Goal: Transaction & Acquisition: Purchase product/service

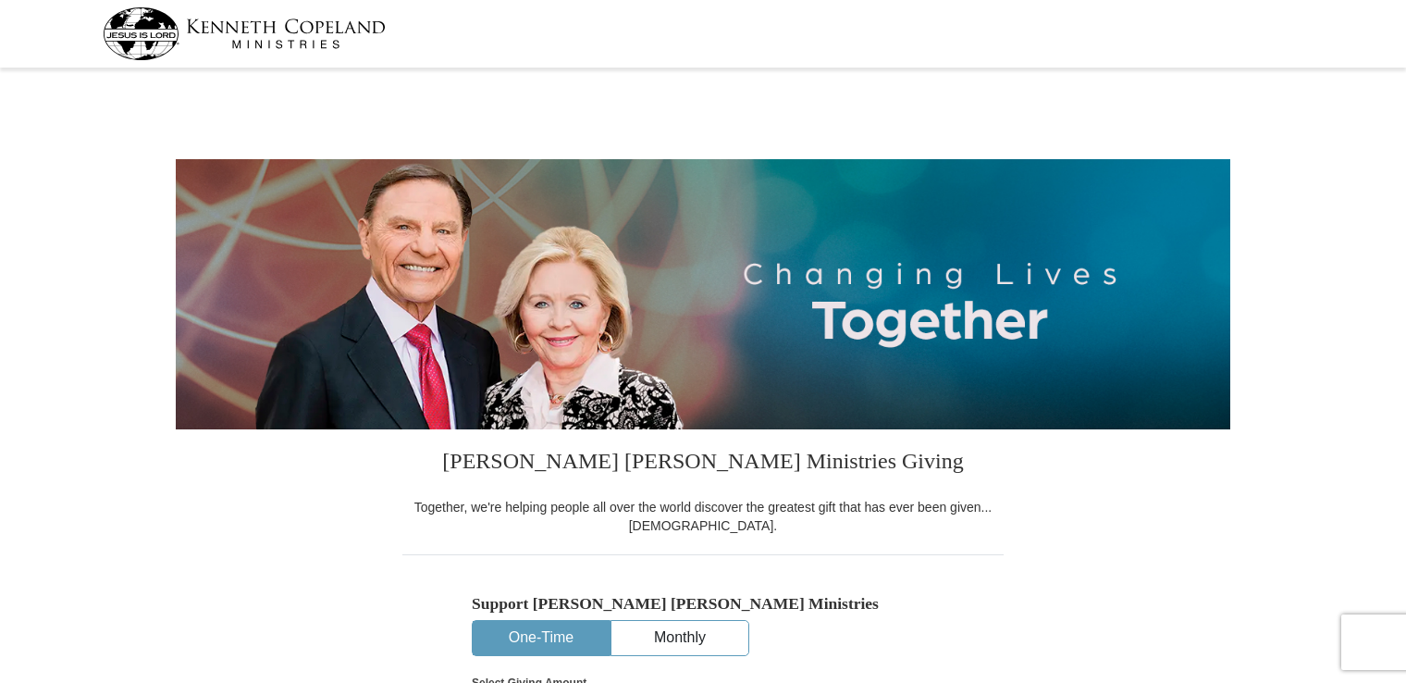
select select "MN"
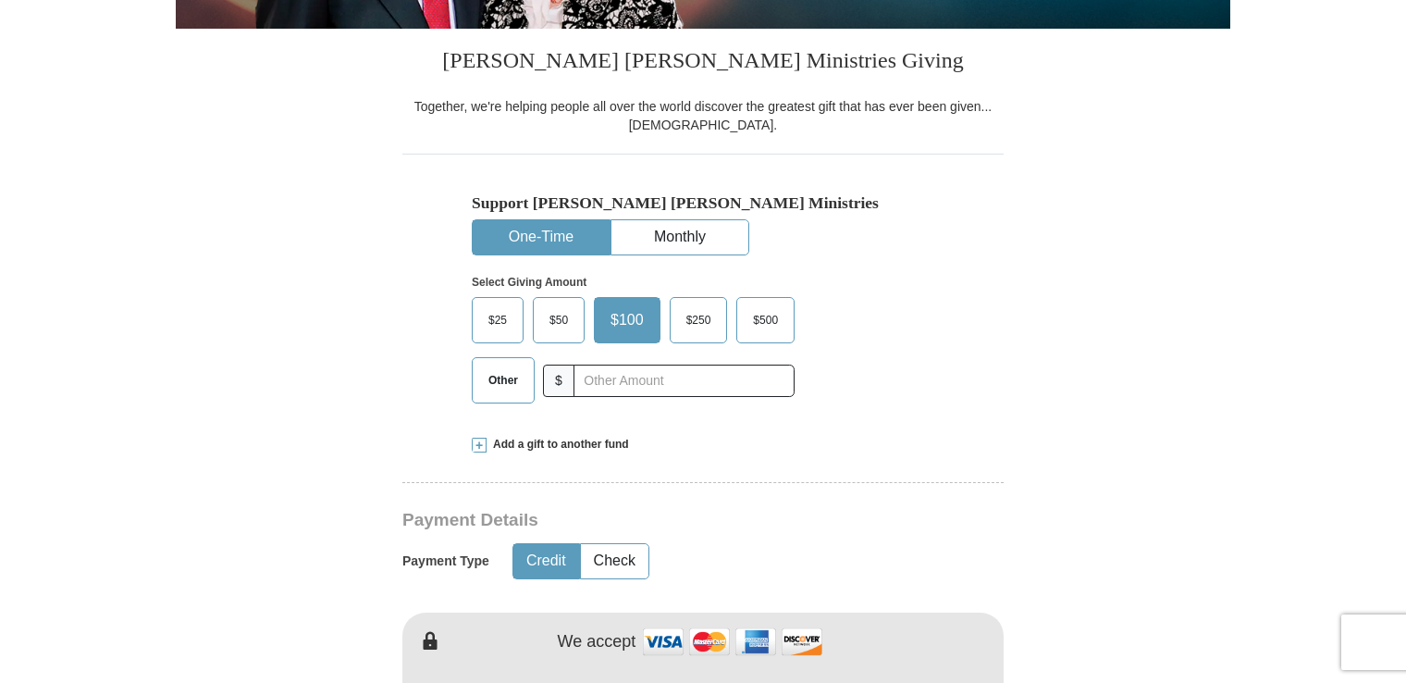
scroll to position [463, 0]
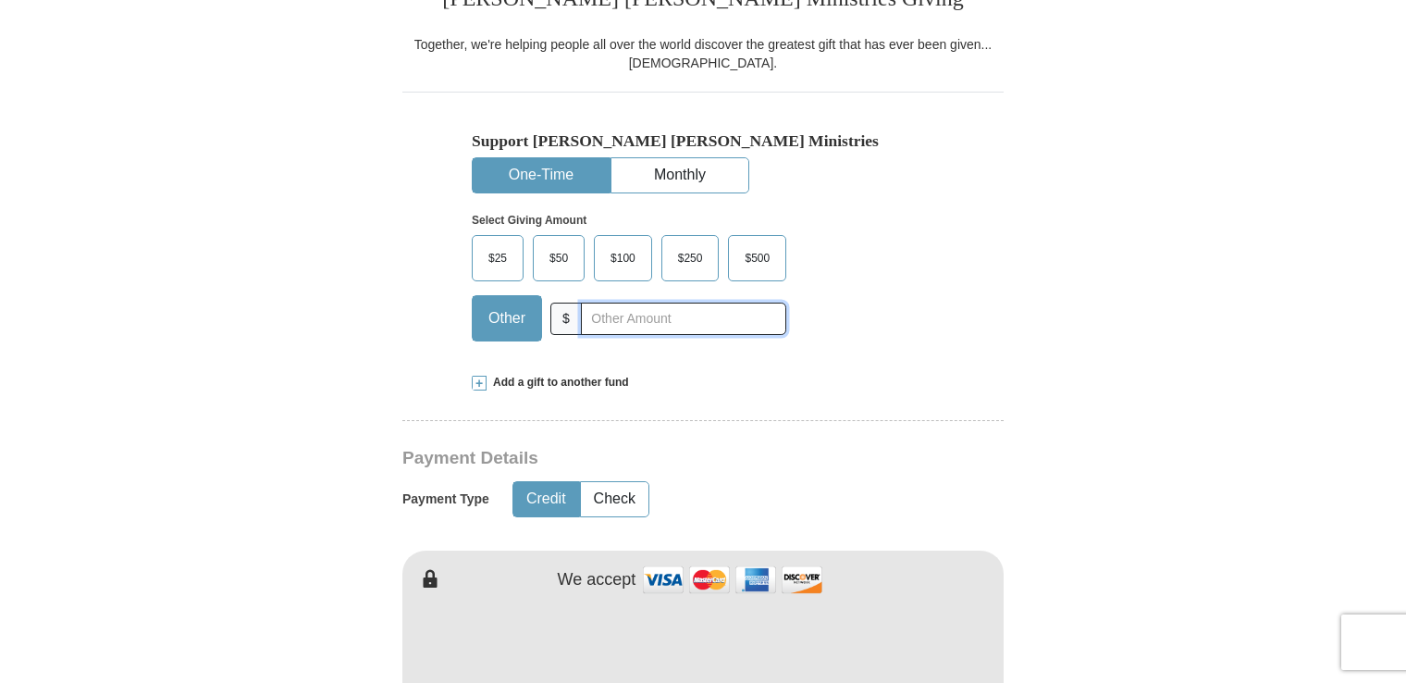
click at [623, 323] on input "text" at bounding box center [683, 319] width 205 height 32
type input "300.00"
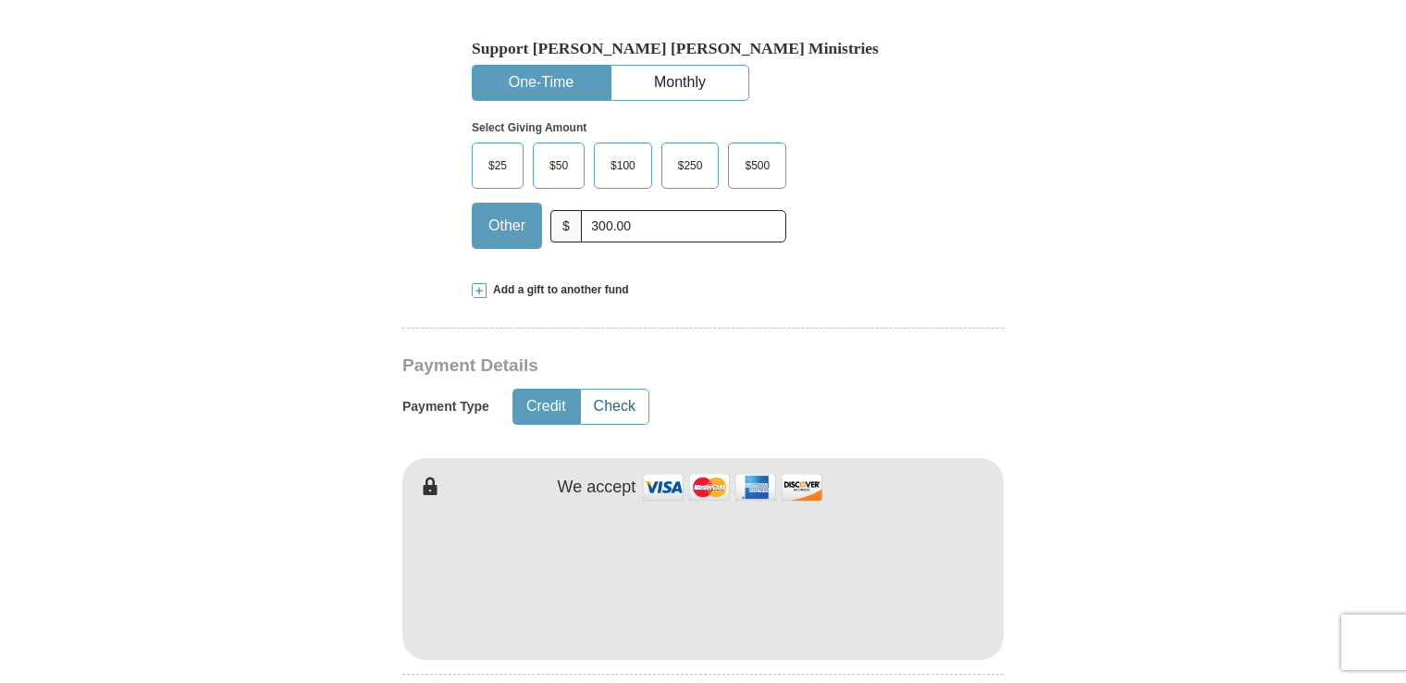
click at [633, 403] on button "Check" at bounding box center [615, 407] width 68 height 34
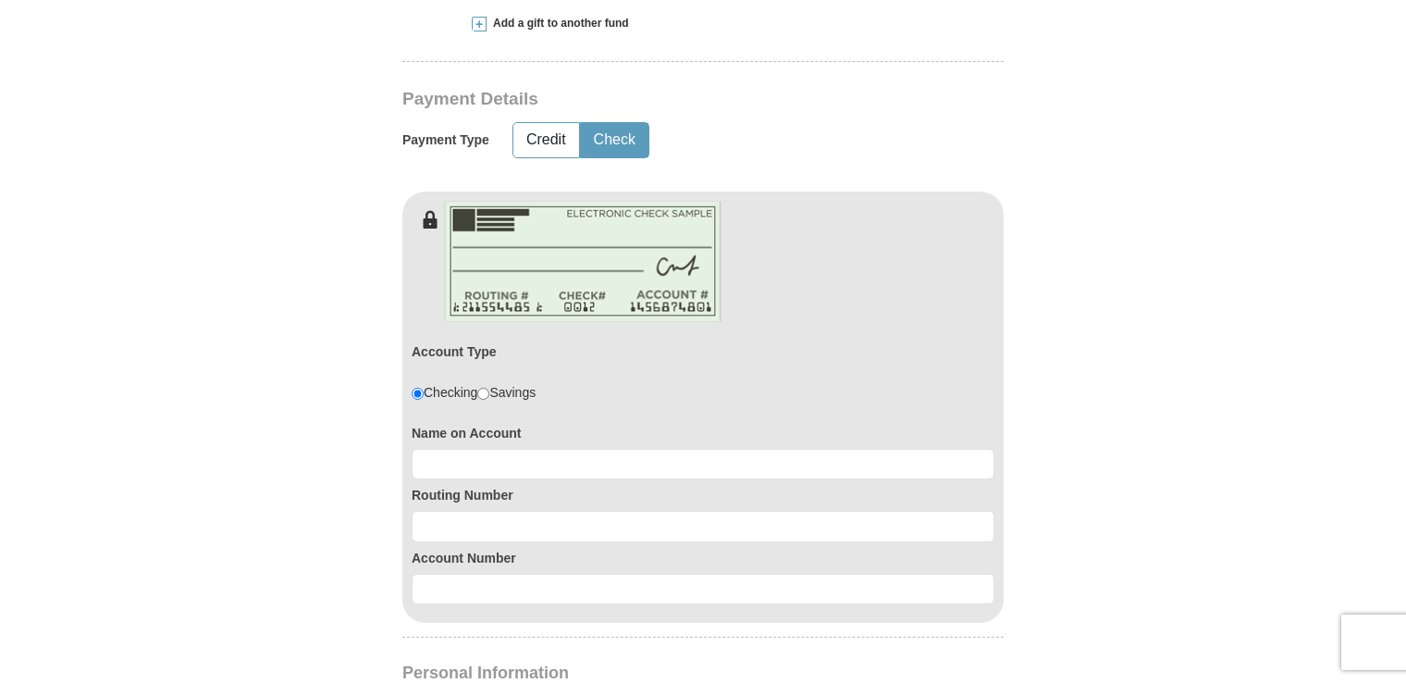
scroll to position [833, 0]
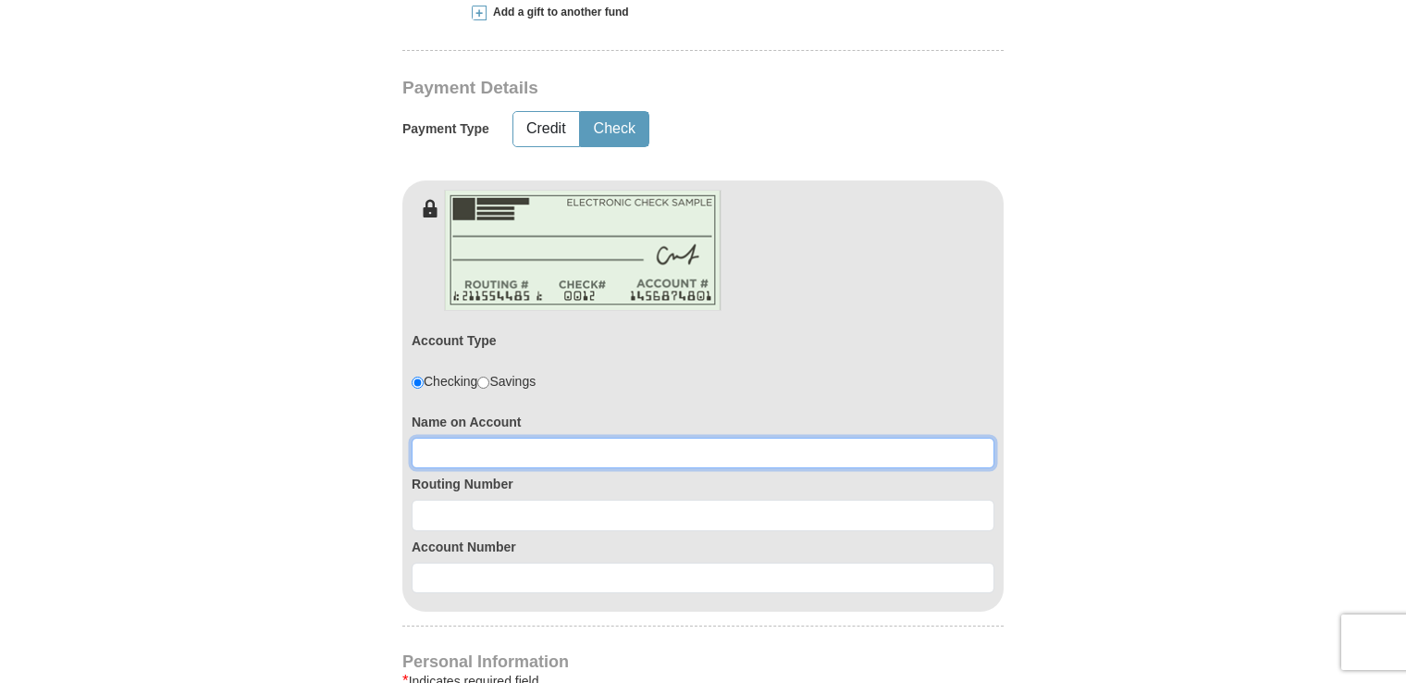
click at [526, 444] on input at bounding box center [703, 453] width 583 height 31
type input "[PERSON_NAME]"
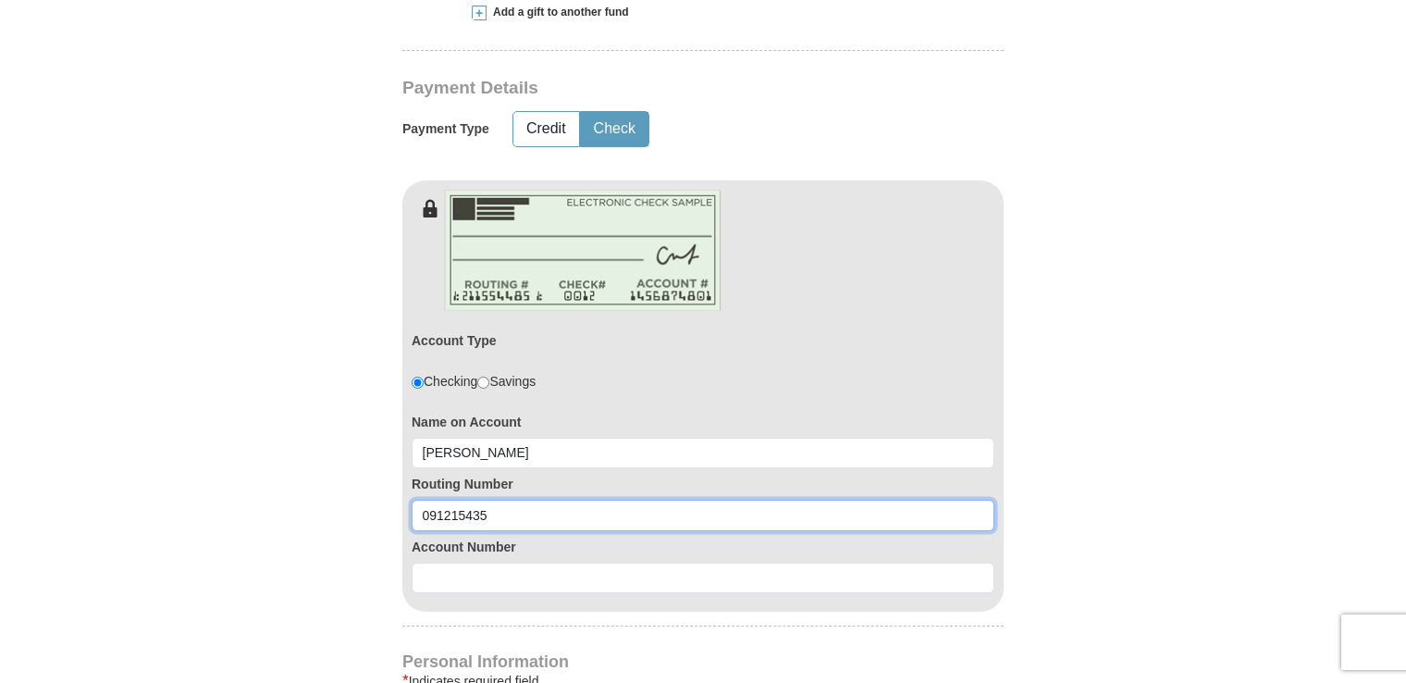
type input "091215435"
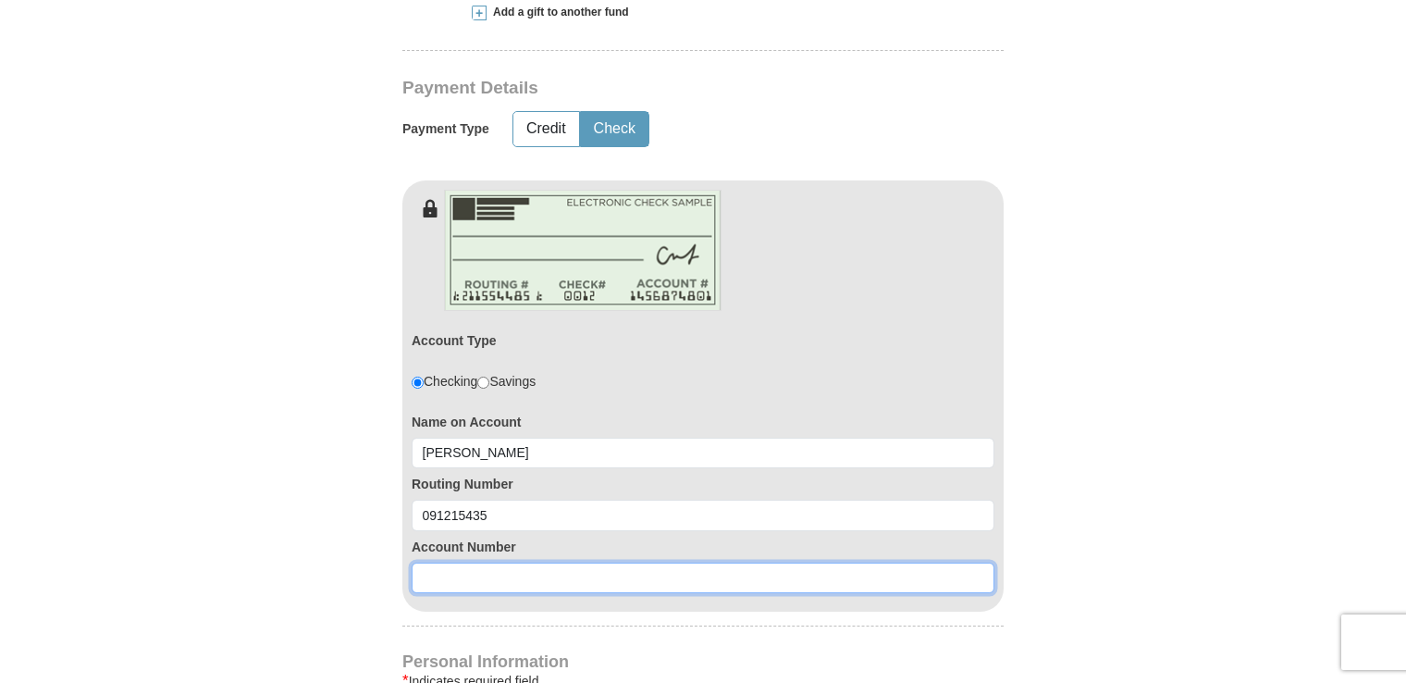
click at [468, 574] on input at bounding box center [703, 578] width 583 height 31
type input "105646"
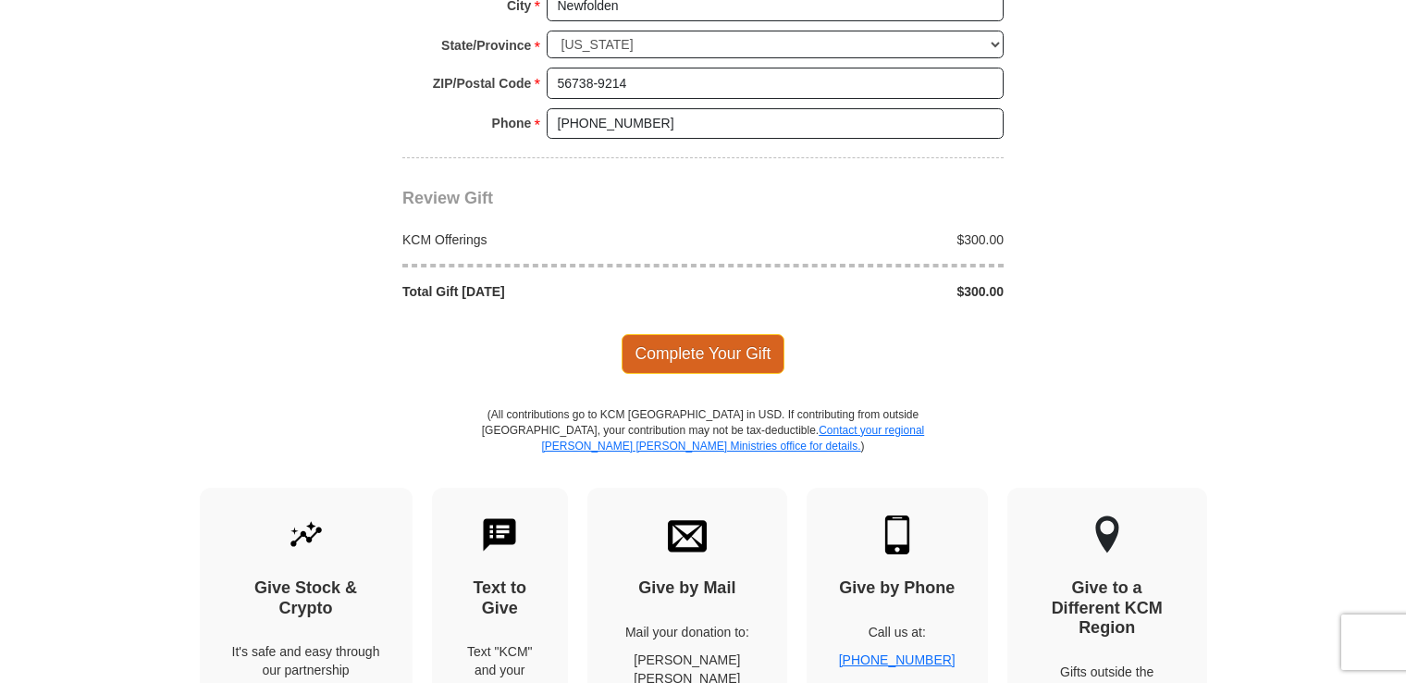
scroll to position [1858, 0]
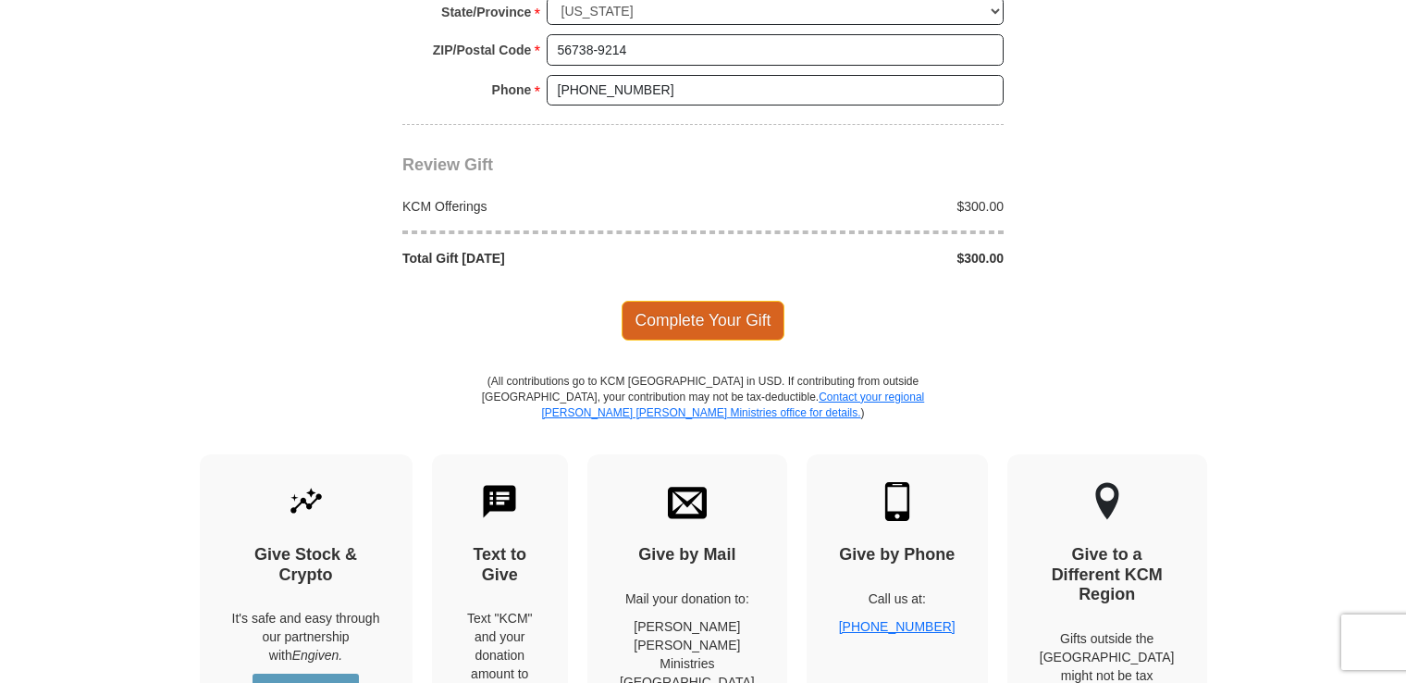
click at [736, 311] on span "Complete Your Gift" at bounding box center [704, 320] width 164 height 39
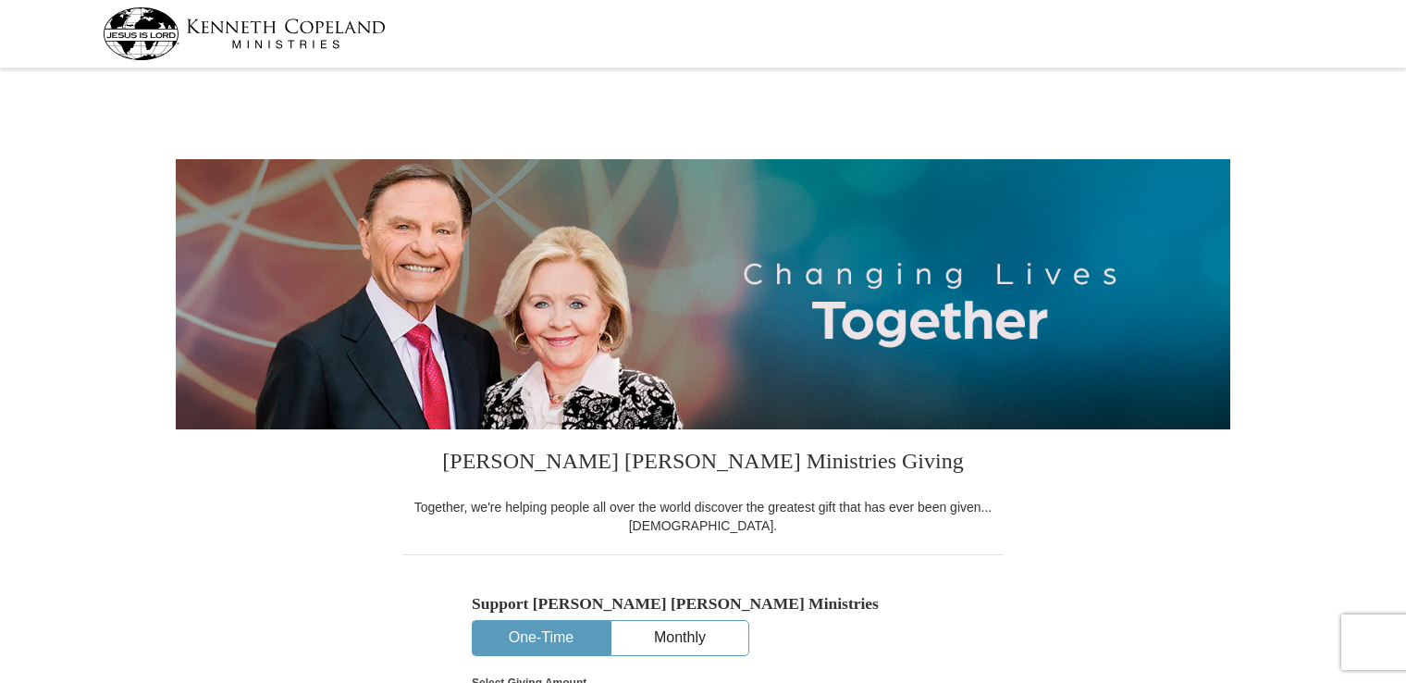
select select "MN"
